Goal: Information Seeking & Learning: Stay updated

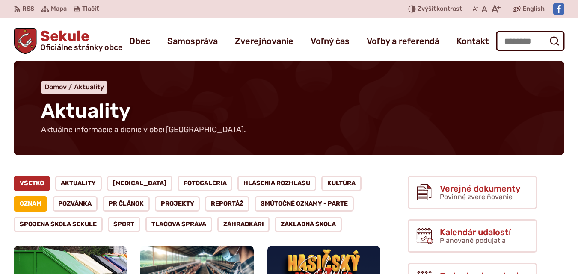
click at [39, 184] on link "Všetko" at bounding box center [32, 183] width 36 height 15
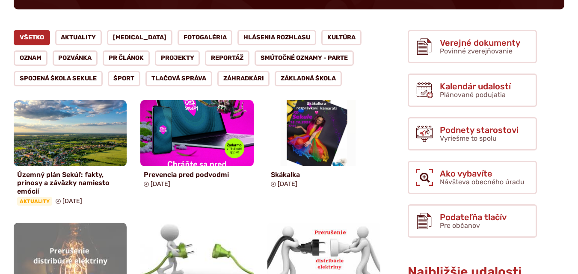
scroll to position [214, 0]
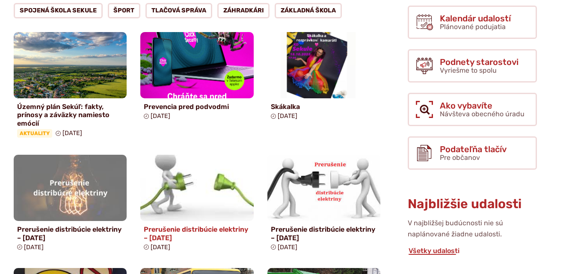
click at [200, 193] on img at bounding box center [197, 188] width 130 height 76
